Goal: Information Seeking & Learning: Learn about a topic

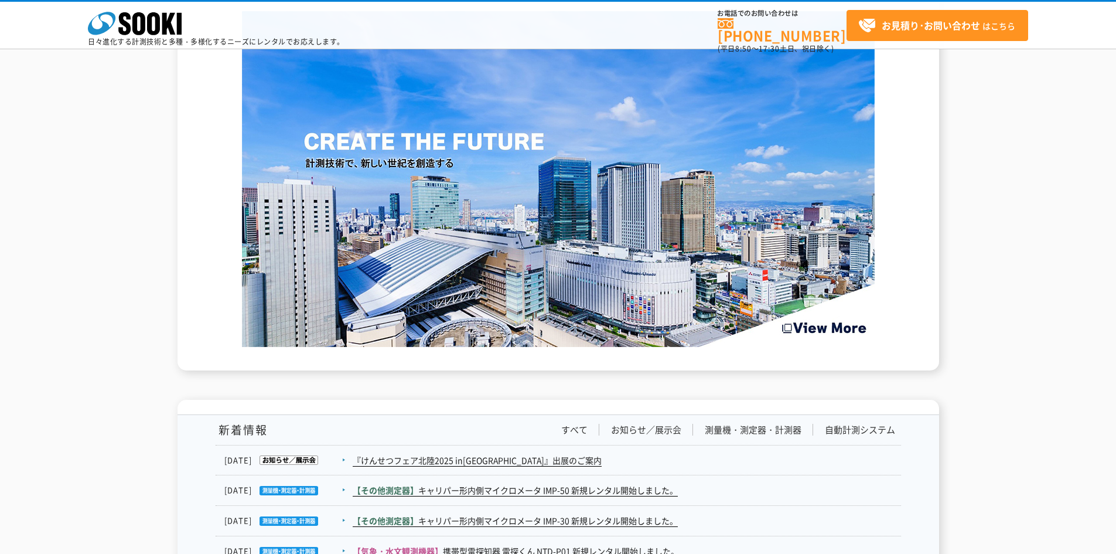
scroll to position [1582, 0]
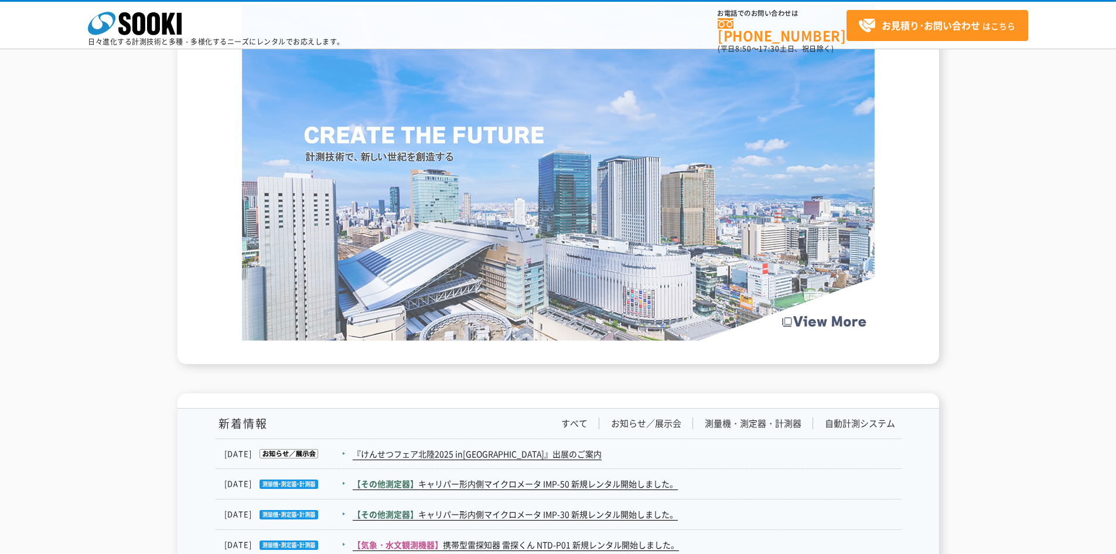
click at [552, 327] on img at bounding box center [558, 173] width 633 height 336
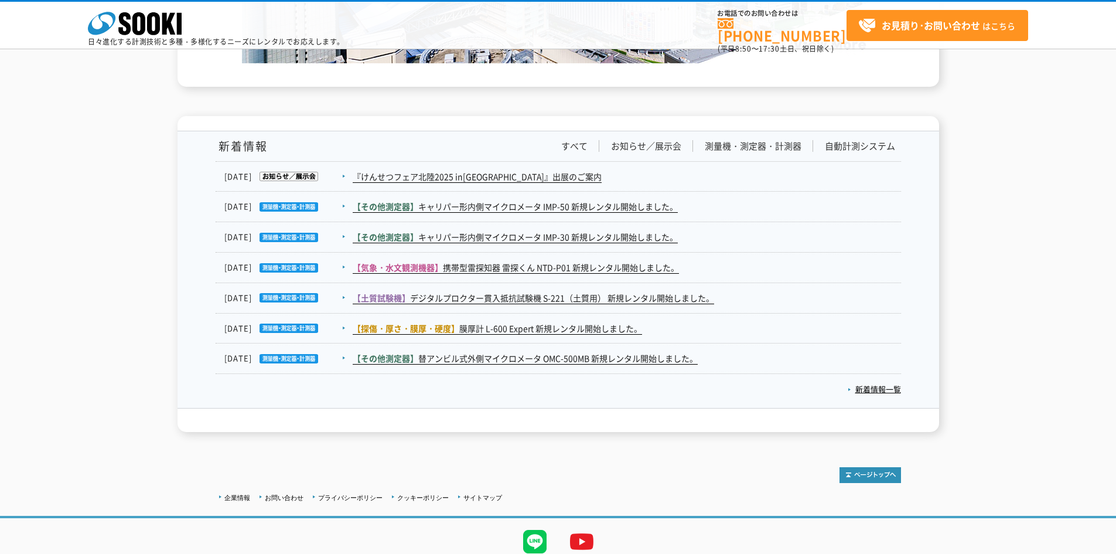
scroll to position [1904, 0]
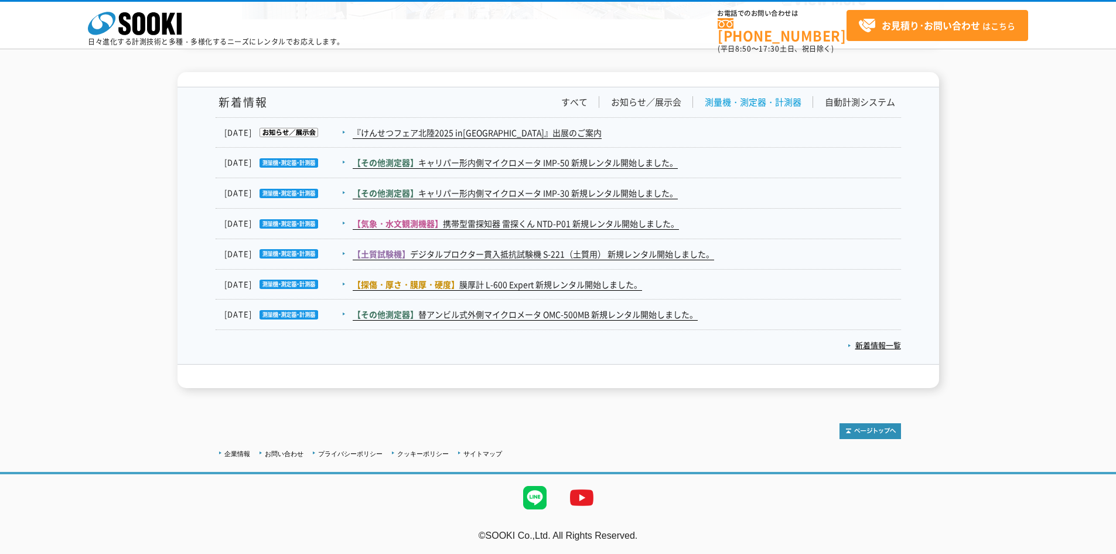
click at [552, 101] on link "測量機・測定器・計測器" at bounding box center [753, 102] width 97 height 12
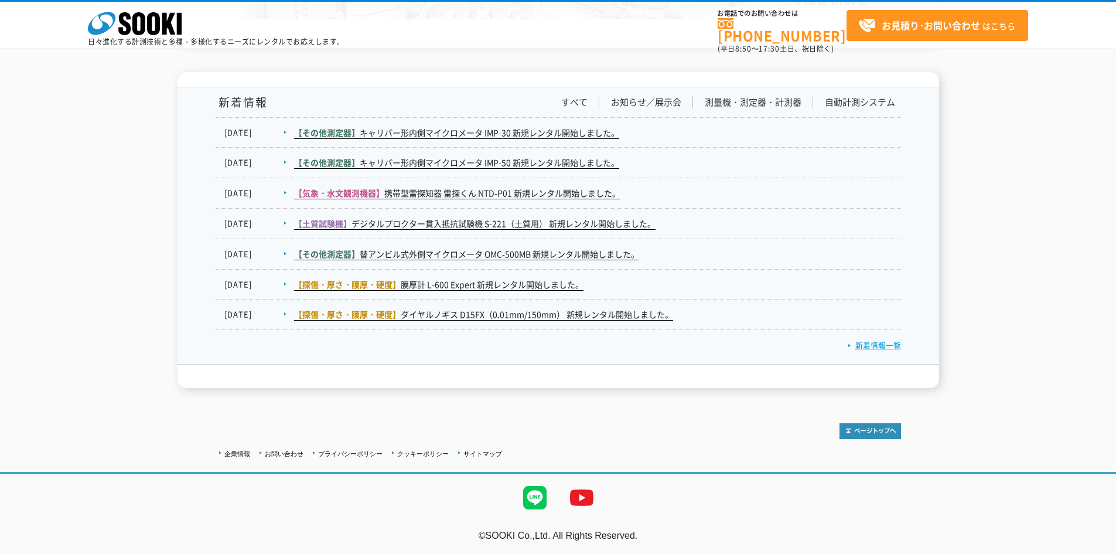
click at [552, 345] on link "新着情報一覧" at bounding box center [874, 344] width 53 height 11
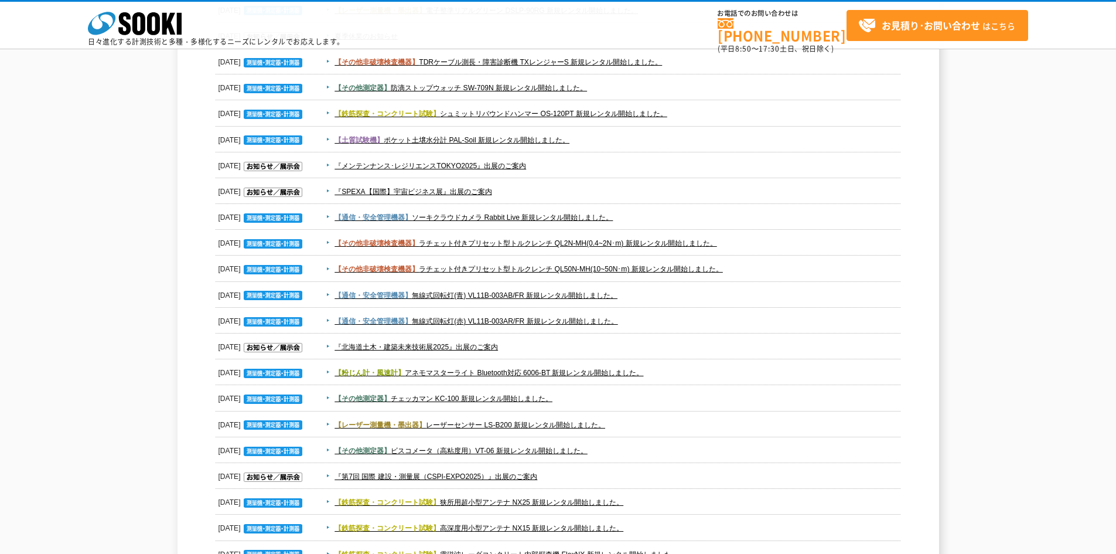
scroll to position [645, 0]
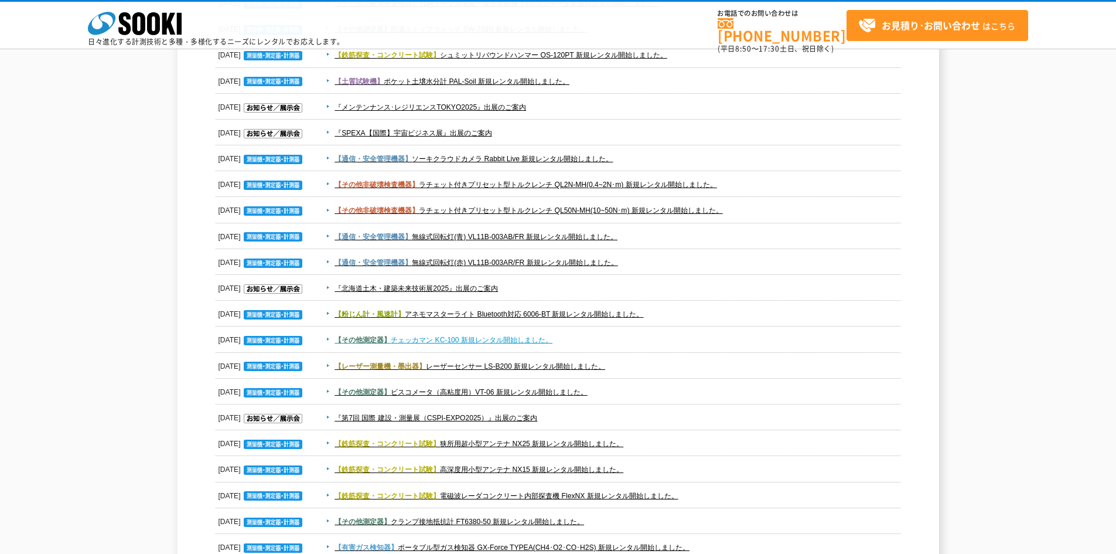
click at [465, 339] on link "【その他測定器】 チェッカマン KC-100 新規レンタル開始しました。" at bounding box center [444, 340] width 218 height 8
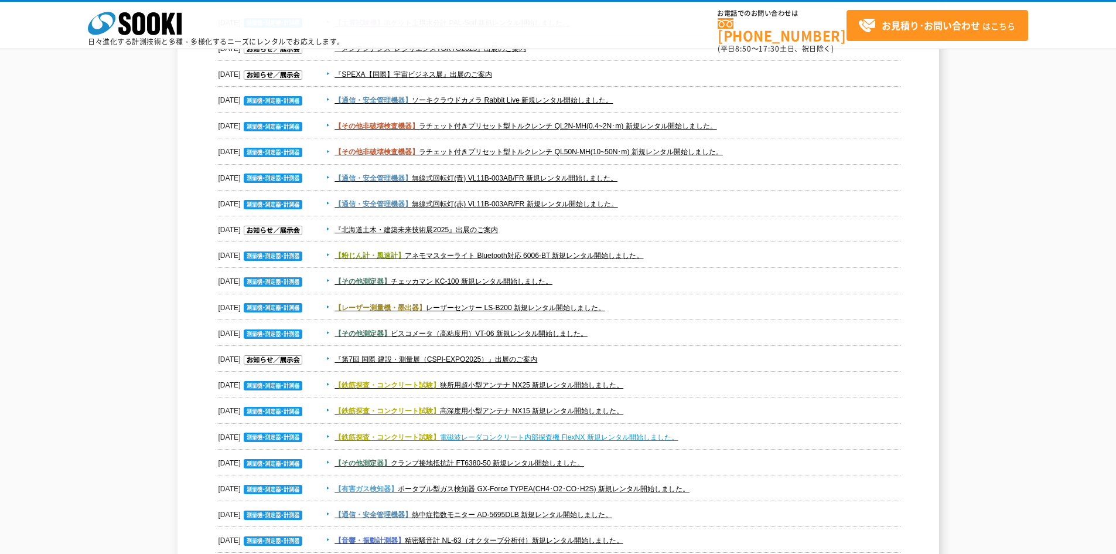
click at [453, 441] on link "【鉄筋探査・コンクリート試験】 電磁波レーダコンクリート内部探査機 FlexNX 新規レンタル開始しました。" at bounding box center [506, 437] width 343 height 8
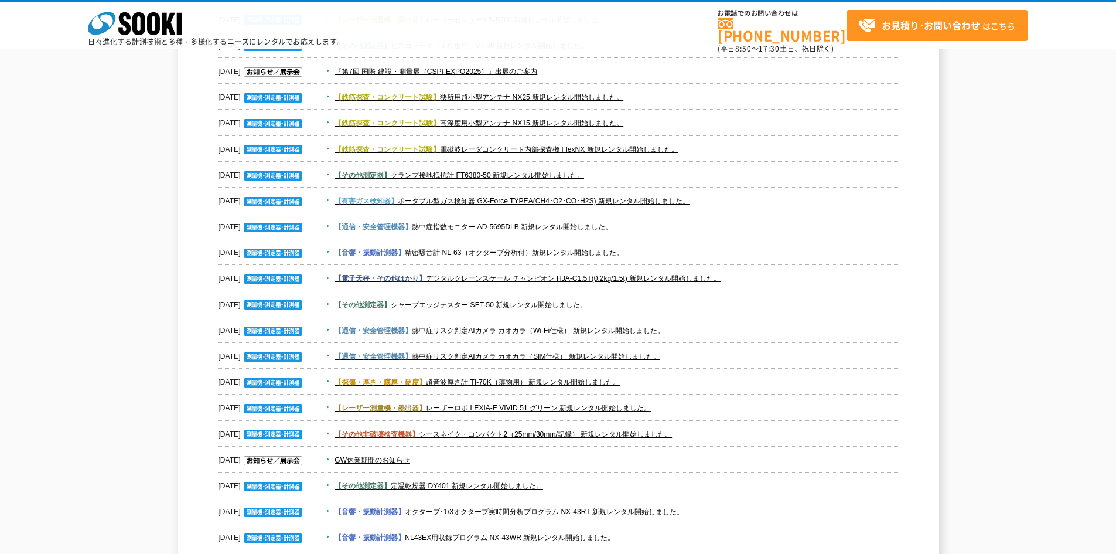
scroll to position [996, 0]
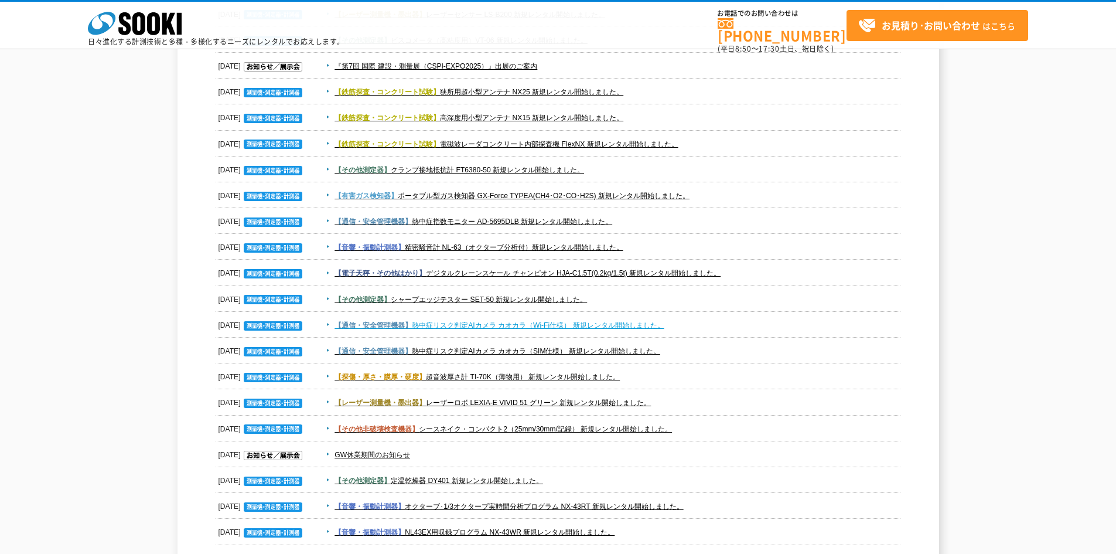
click at [479, 325] on link "【通信・安全管理機器】 熱中症リスク判定AIカメラ カオカラ（Wi-Fi仕様） 新規レンタル開始しました。" at bounding box center [499, 325] width 329 height 8
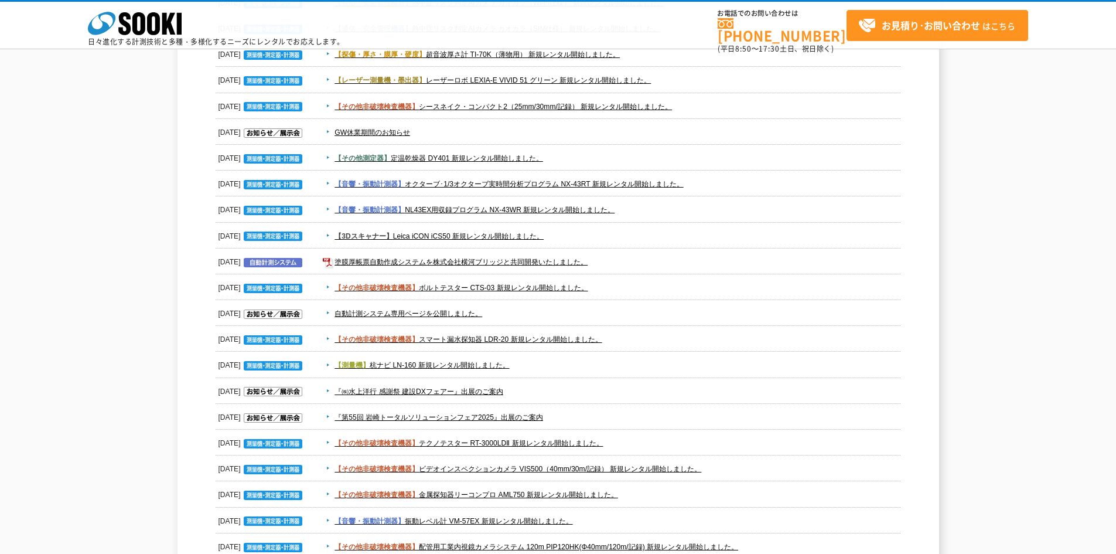
scroll to position [1348, 0]
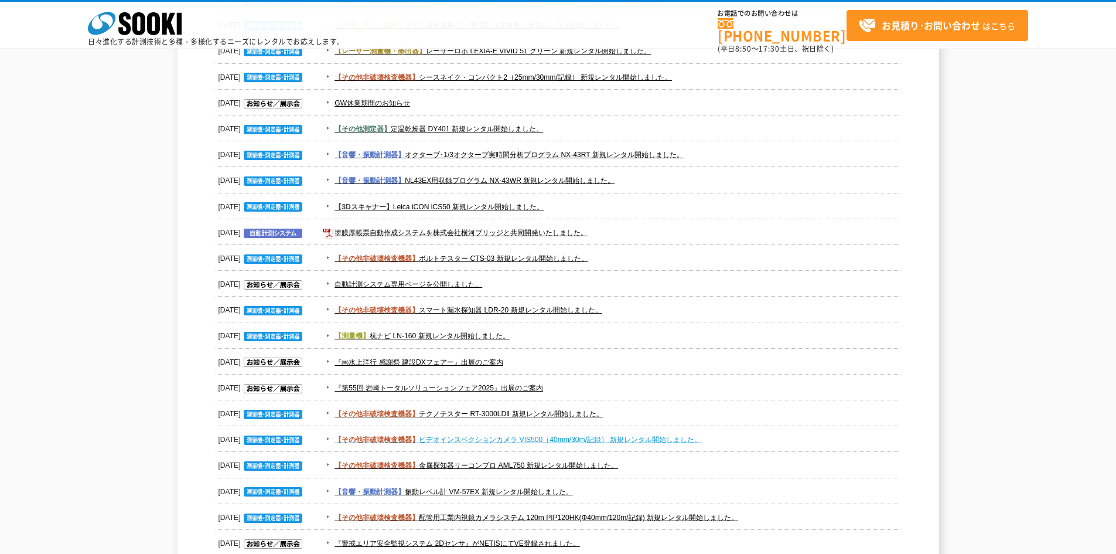
click at [482, 441] on link "【その他非破壊検査機器】 ビデオインスペクションカメラ VIS500（40mm/30m/記録） 新規レンタル開始しました。" at bounding box center [518, 439] width 367 height 8
click at [442, 466] on link "【その他非破壊検査機器】 金属探知器リーコンプロ AML750 新規レンタル開始しました。" at bounding box center [477, 465] width 284 height 8
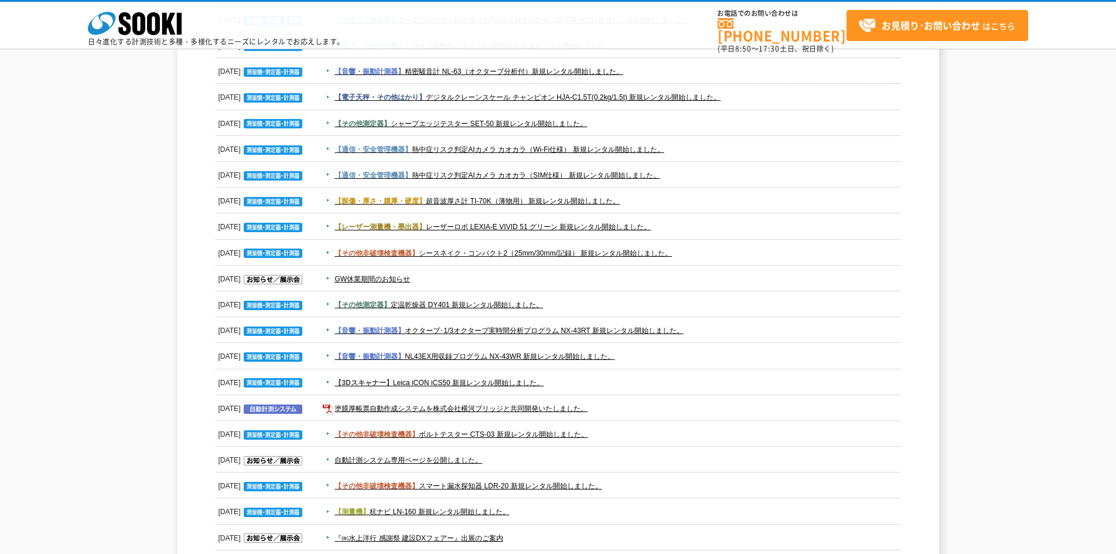
scroll to position [1113, 0]
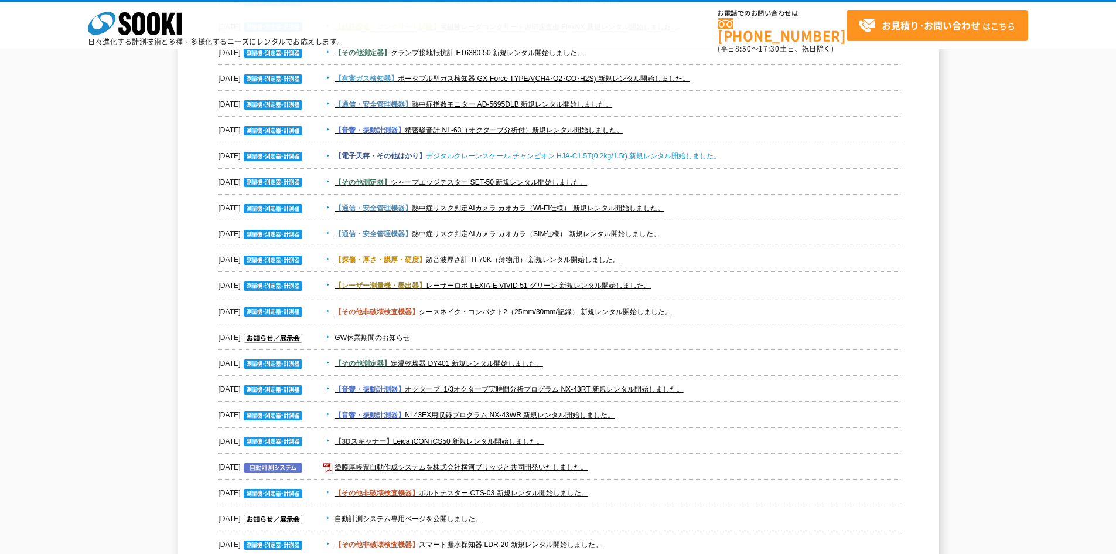
click at [522, 154] on link "【電子天秤・その他はかり】 デジタルクレーンスケール チャンピオン HJA-C1.5T(0.2kg/1.5t) 新規レンタル開始しました。" at bounding box center [528, 156] width 386 height 8
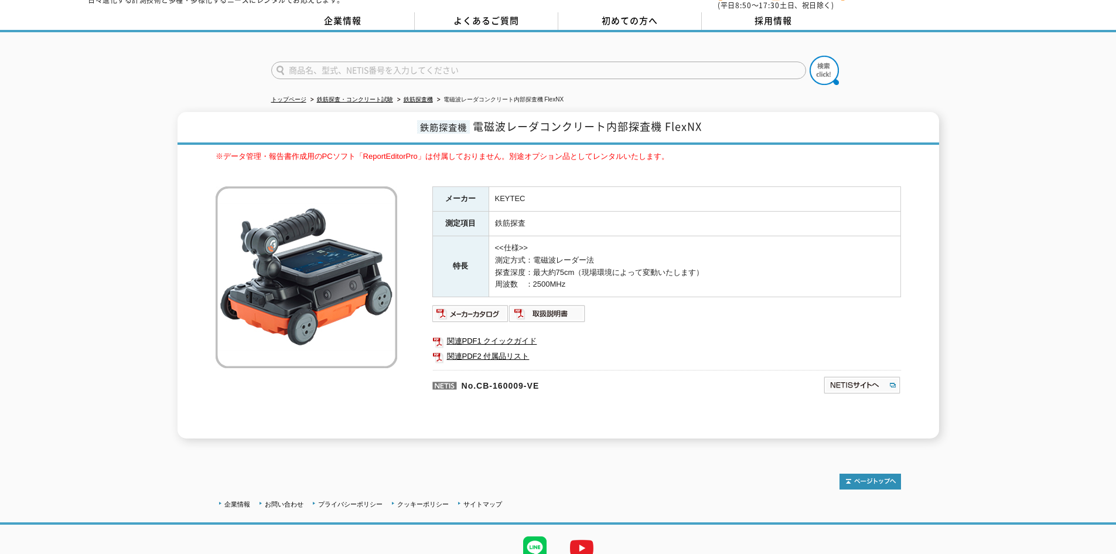
scroll to position [88, 0]
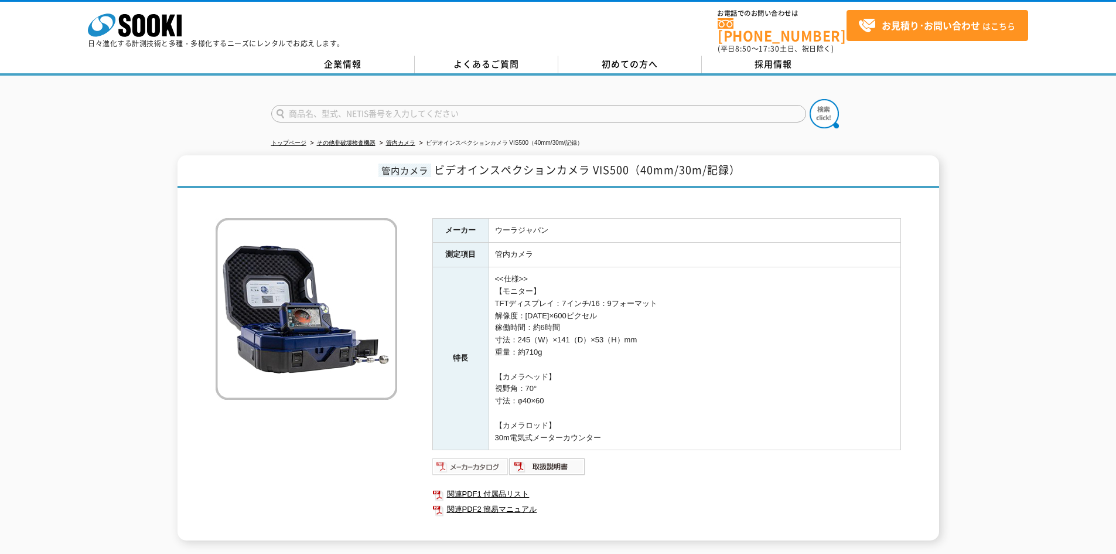
click at [472, 457] on img at bounding box center [470, 466] width 77 height 19
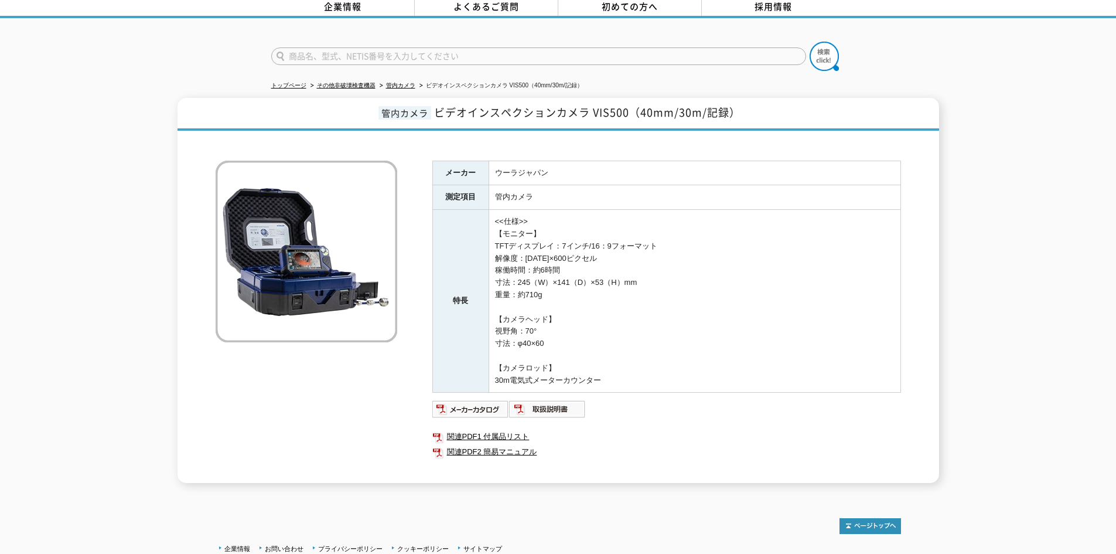
scroll to position [147, 0]
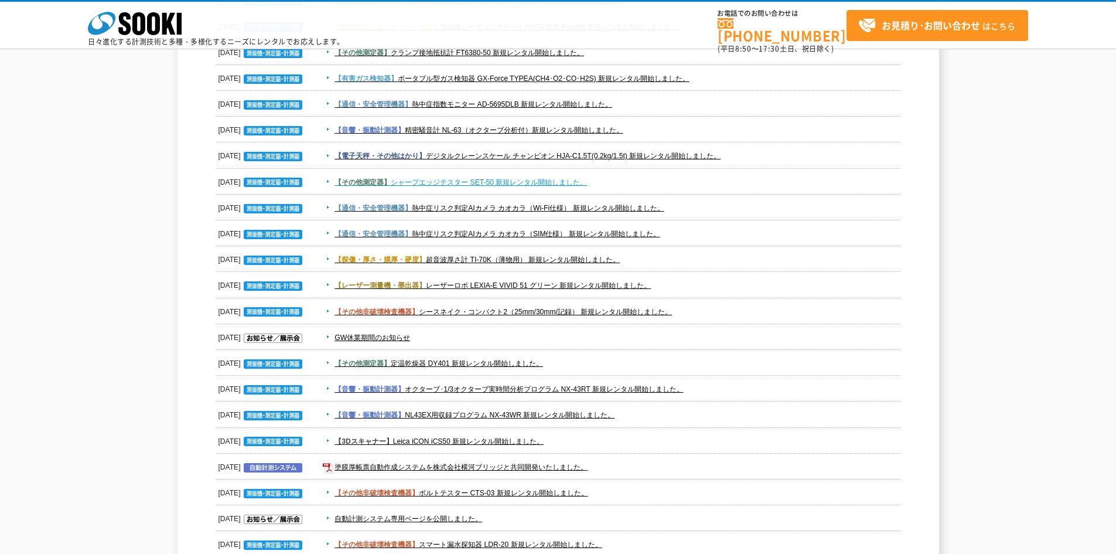
click at [452, 178] on link "【その他測定器】 シャープエッジテスター SET-50 新規レンタル開始しました。" at bounding box center [461, 182] width 253 height 8
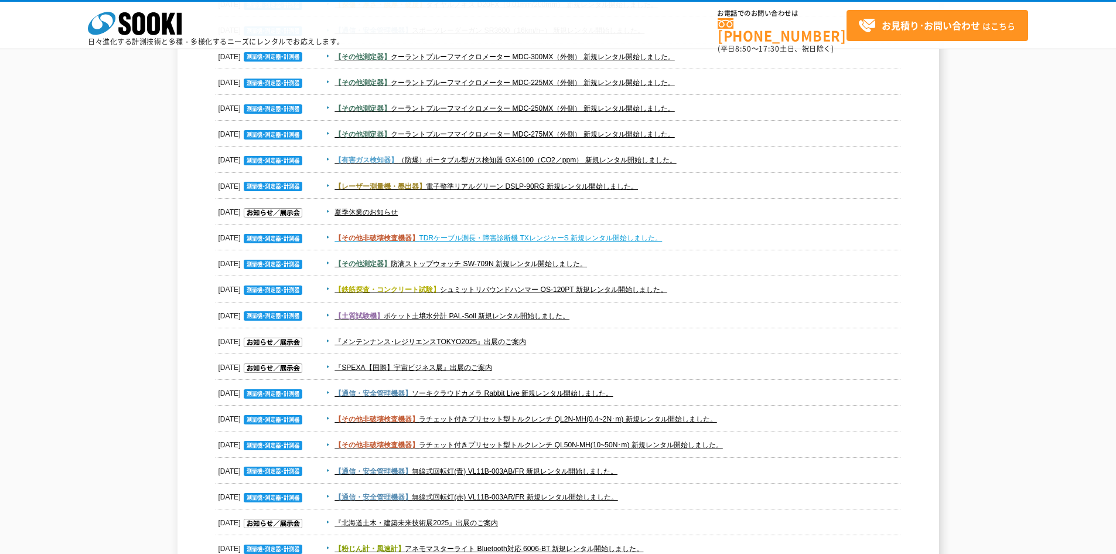
scroll to position [352, 0]
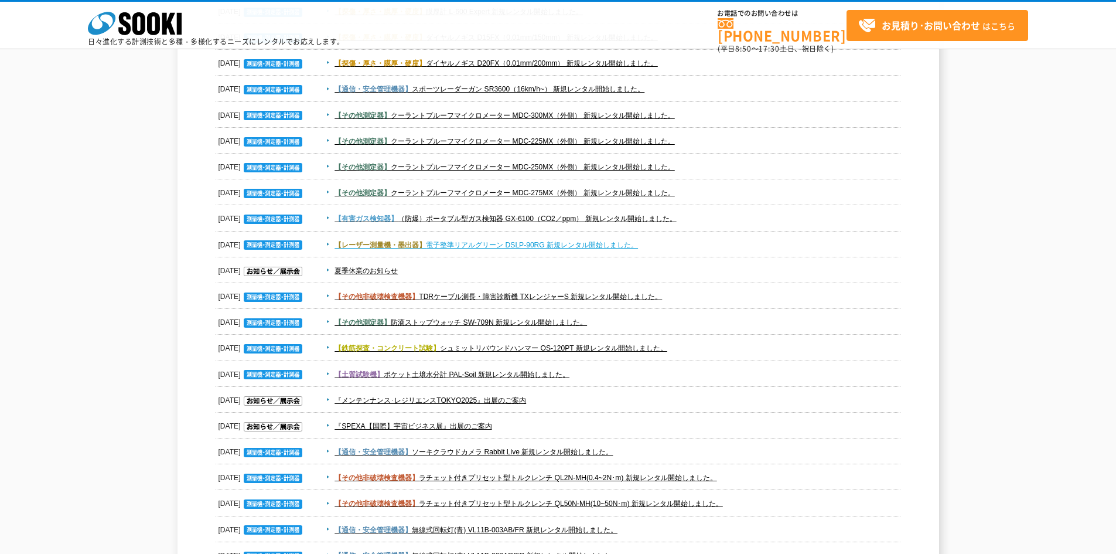
click at [465, 248] on link "【レーザー測量機・墨出器】 電子整準リアルグリーン DSLP-90RG 新規レンタル開始しました。" at bounding box center [487, 245] width 304 height 8
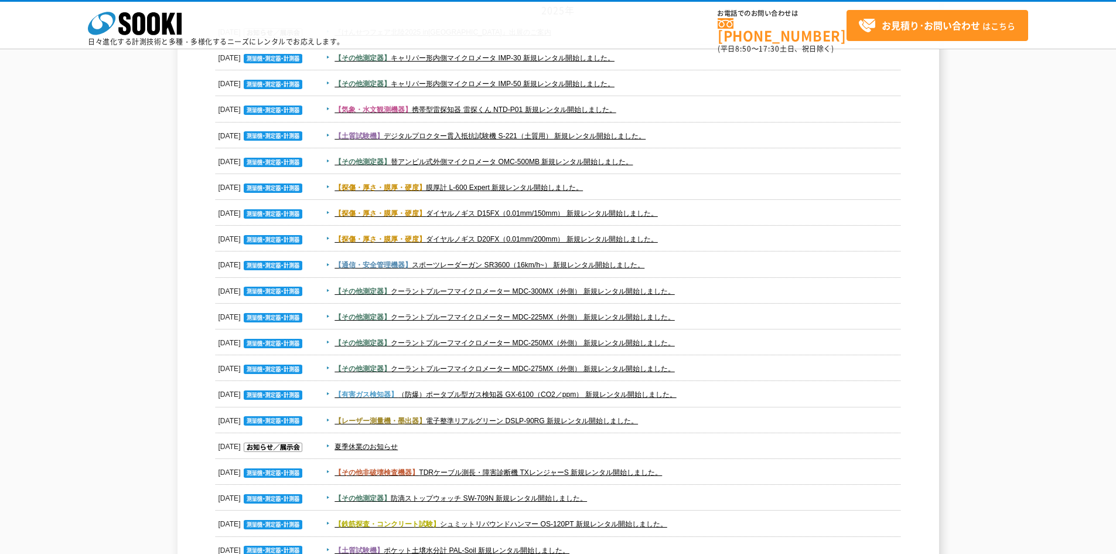
scroll to position [117, 0]
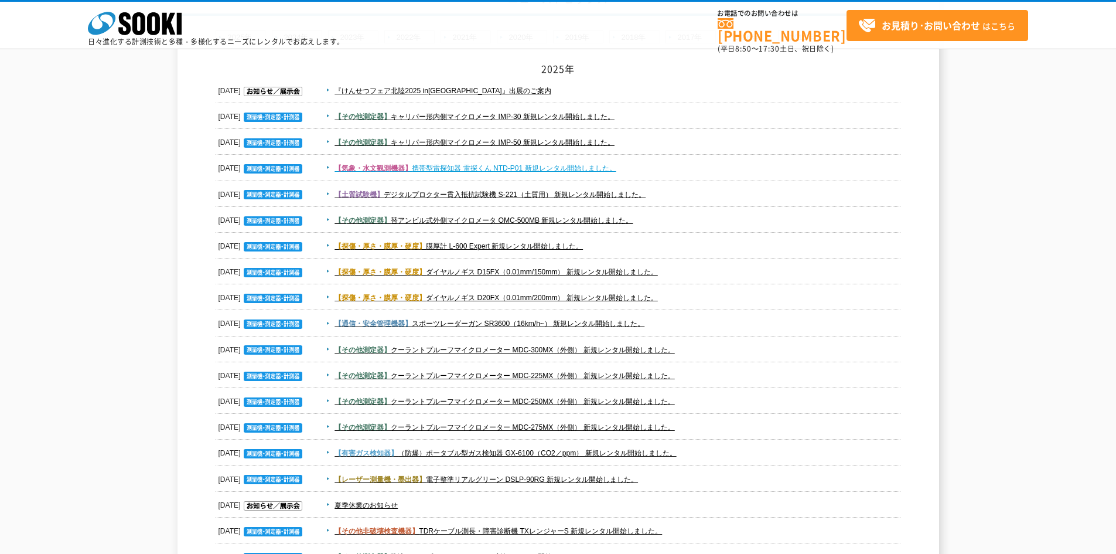
click at [491, 169] on link "【気象・水文観測機器】 携帯型雷探知器 雷探くん NTD-P01 新規レンタル開始しました。" at bounding box center [475, 168] width 281 height 8
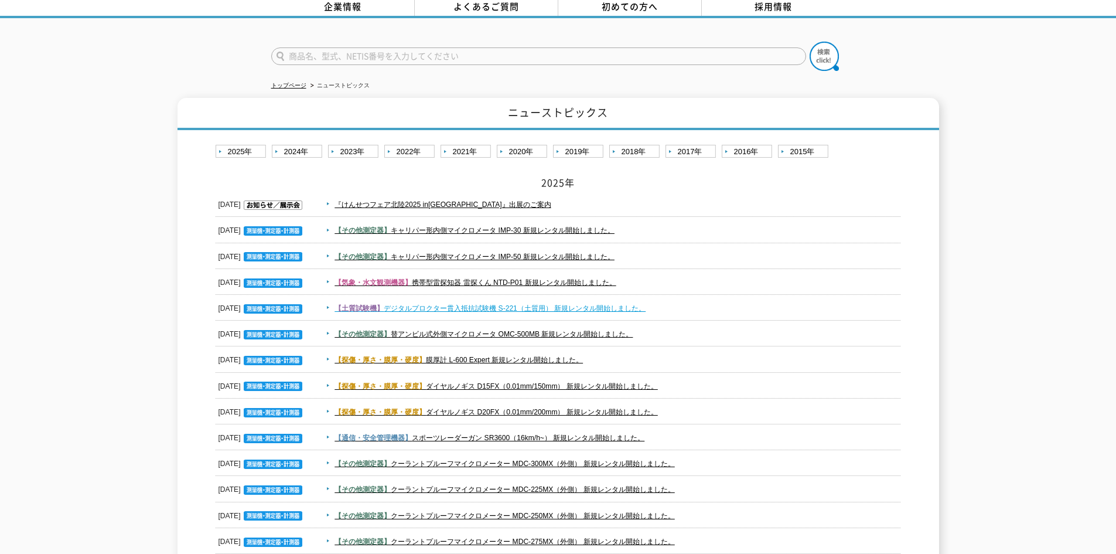
scroll to position [0, 0]
